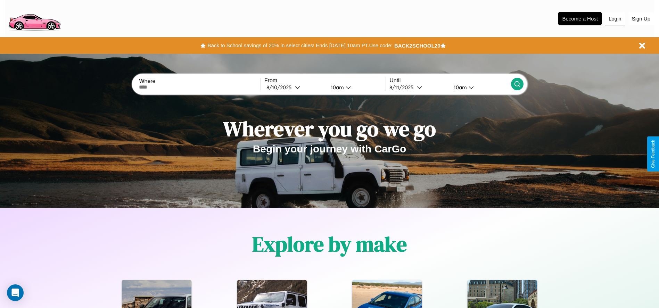
click at [615, 18] on button "Login" at bounding box center [615, 18] width 20 height 13
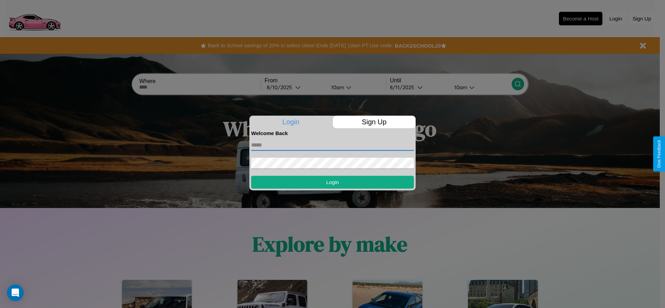
click at [332, 145] on input "text" at bounding box center [332, 145] width 163 height 11
type input "**********"
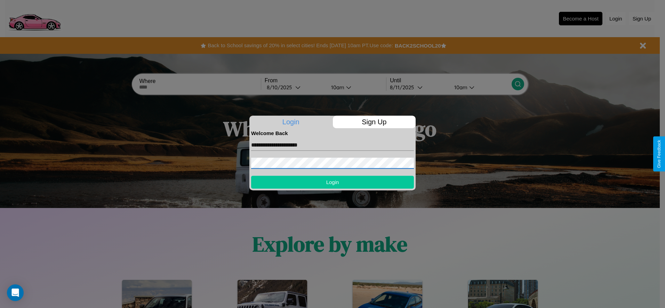
click at [332, 182] on button "Login" at bounding box center [332, 182] width 163 height 13
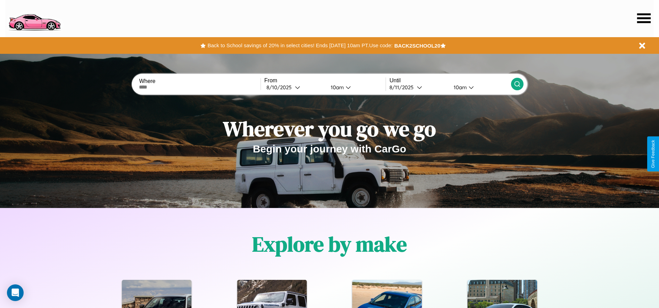
click at [644, 18] on icon at bounding box center [644, 18] width 14 height 10
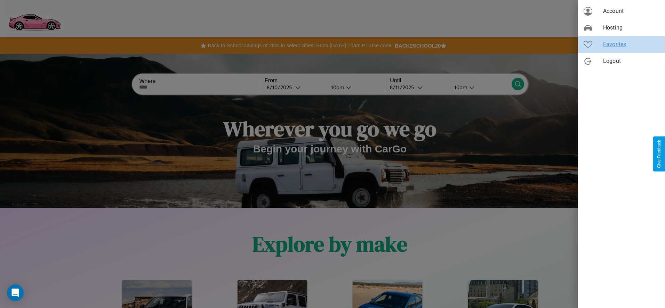
click at [621, 44] on span "Favorites" at bounding box center [631, 44] width 56 height 8
